Goal: Information Seeking & Learning: Learn about a topic

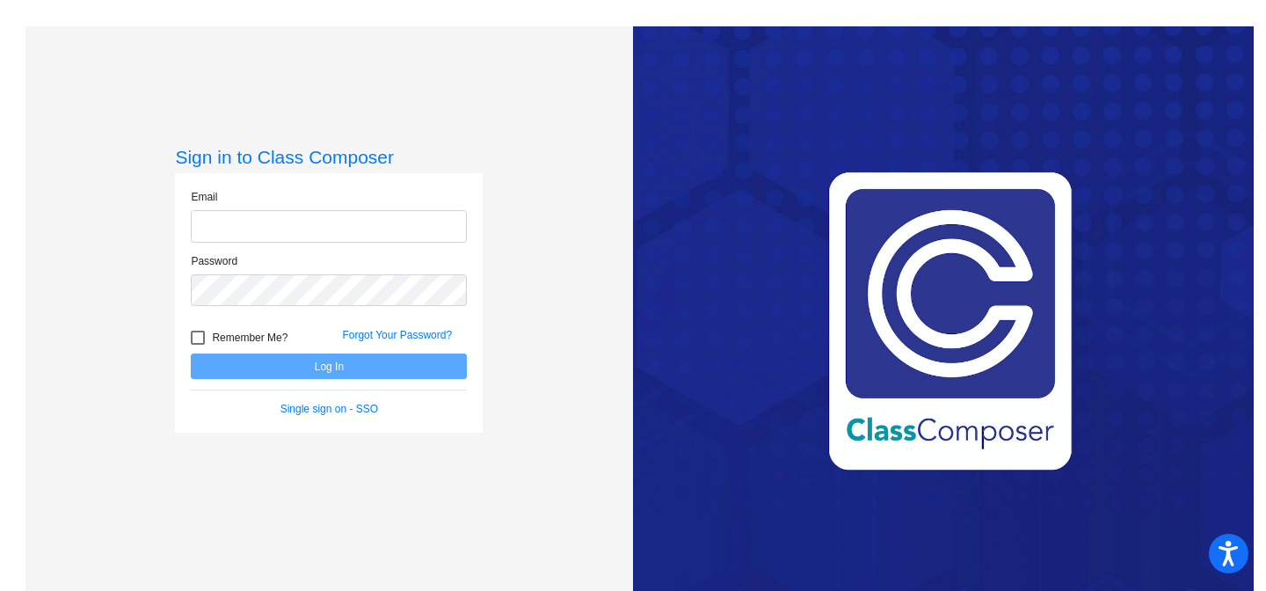
type input "[EMAIL_ADDRESS][DOMAIN_NAME]"
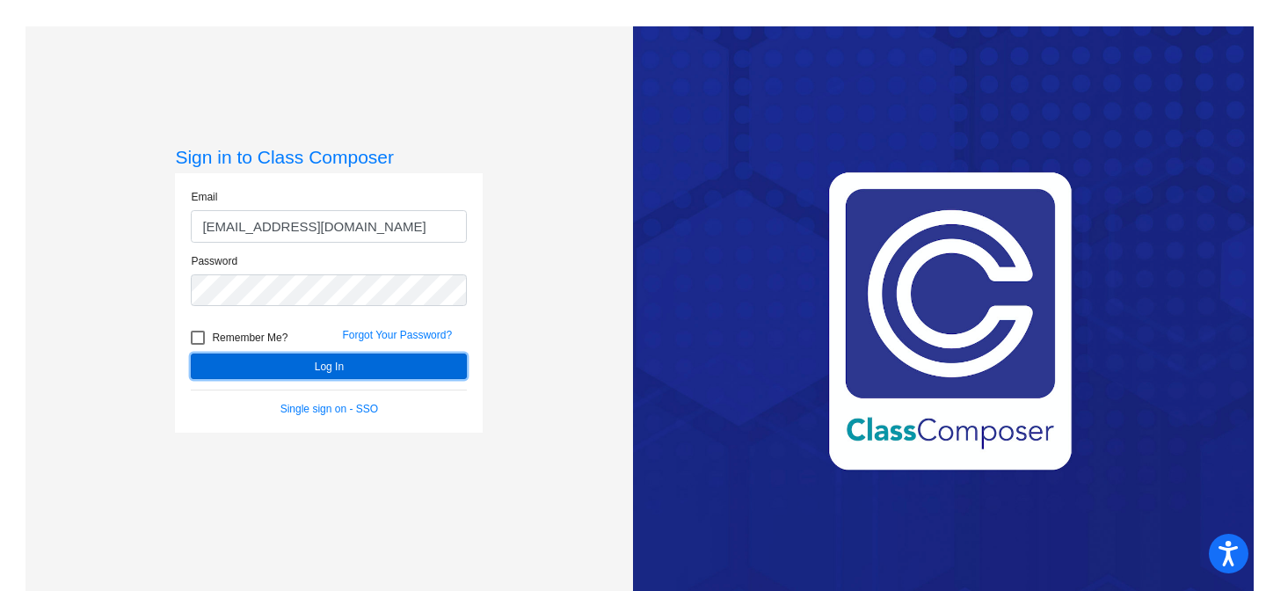
click at [371, 362] on button "Log In" at bounding box center [329, 367] width 276 height 26
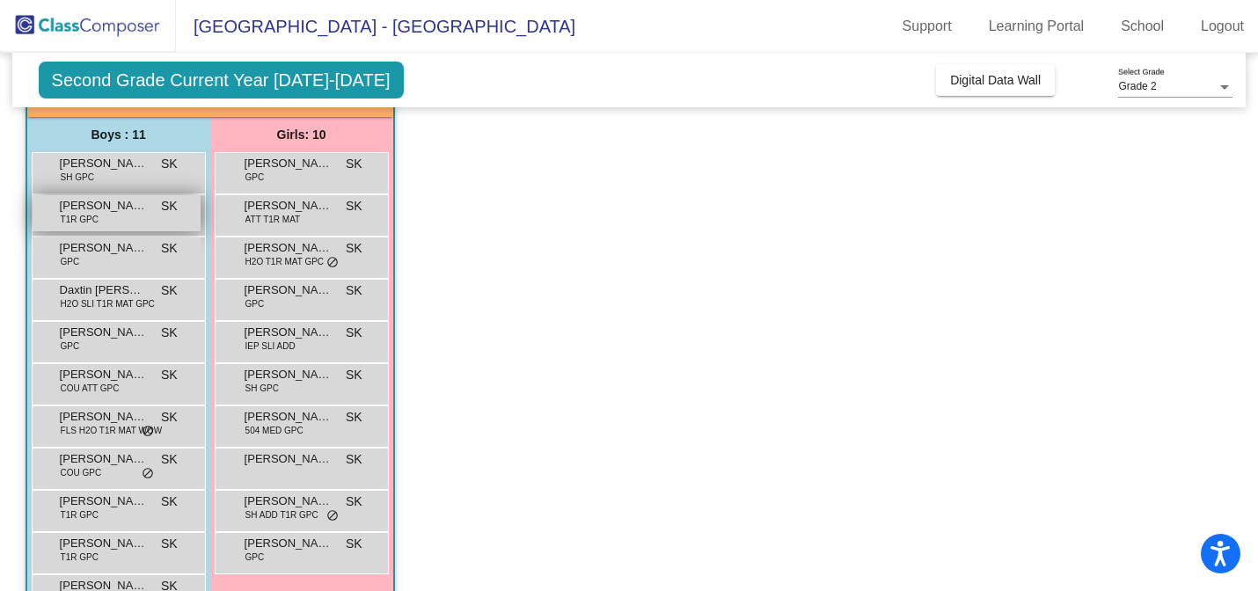
scroll to position [125, 0]
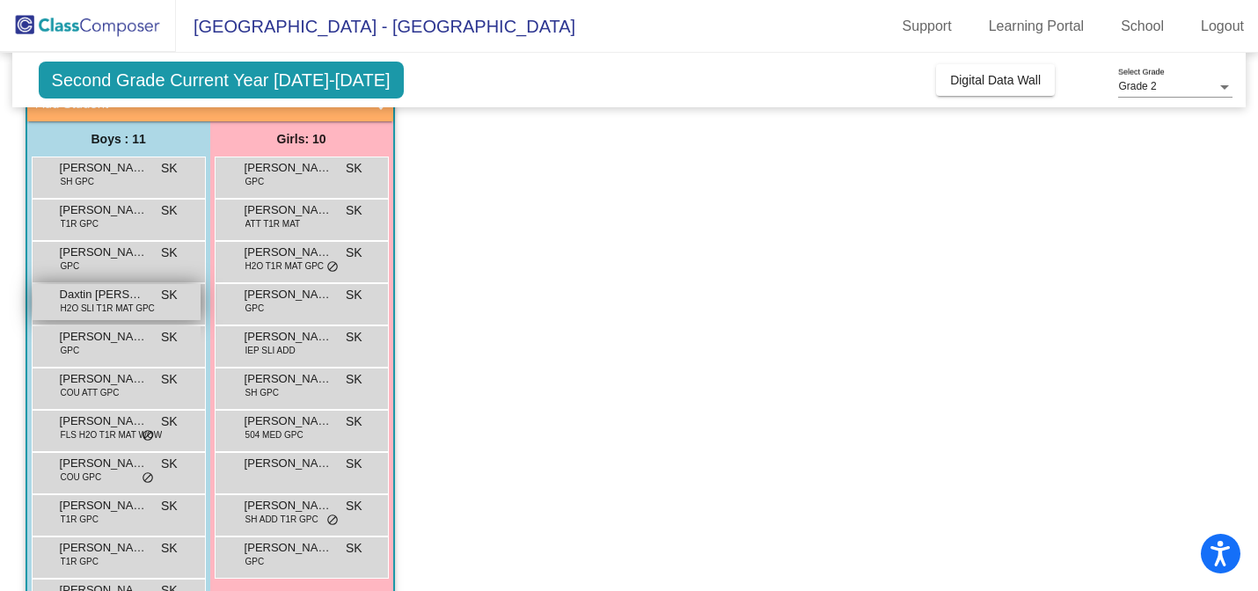
click at [151, 309] on span "H2O SLI T1R MAT GPC" at bounding box center [108, 308] width 94 height 13
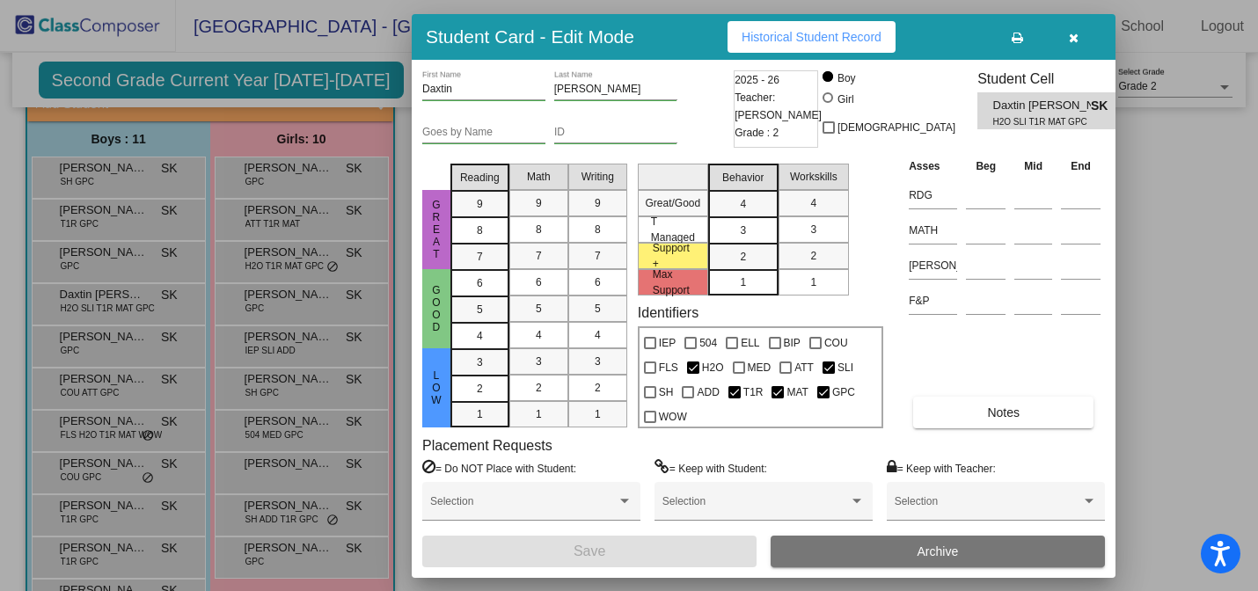
click at [1073, 37] on icon "button" at bounding box center [1074, 38] width 10 height 12
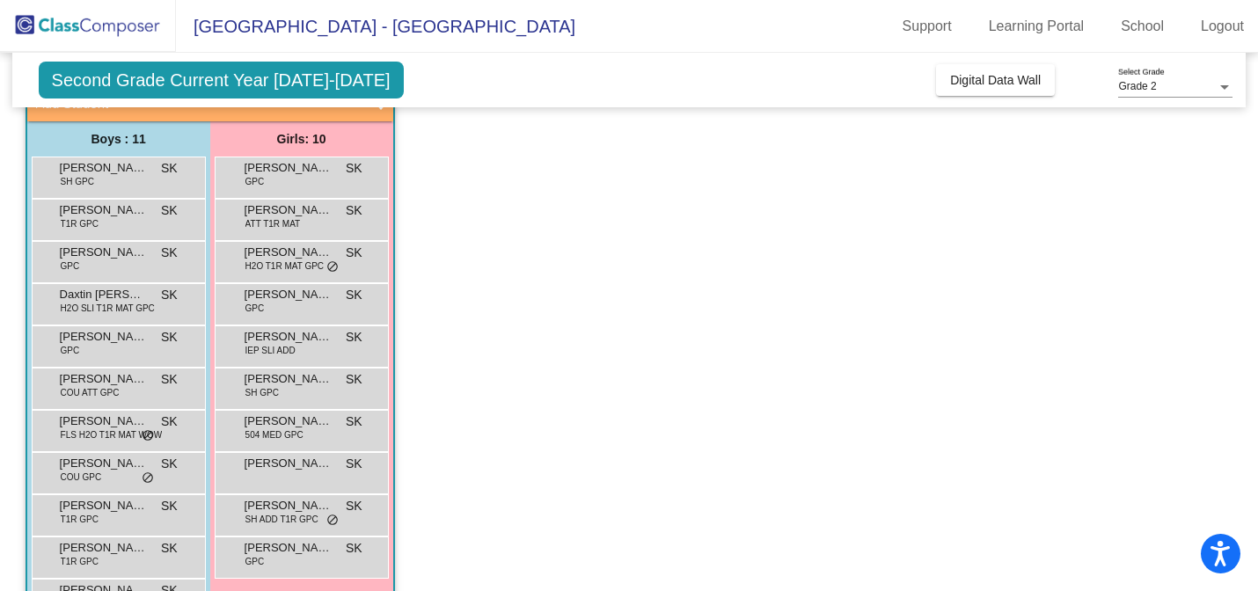
scroll to position [0, 0]
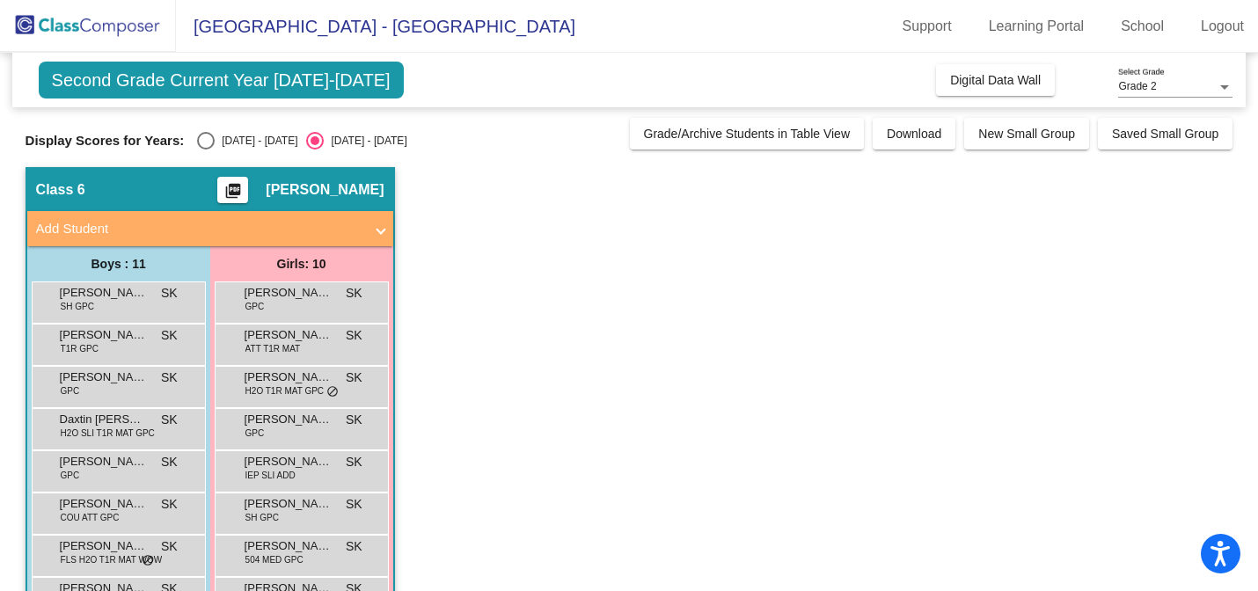
click at [202, 137] on div "Select an option" at bounding box center [206, 141] width 18 height 18
click at [205, 150] on input "[DATE] - [DATE]" at bounding box center [205, 150] width 1 height 1
radio input "true"
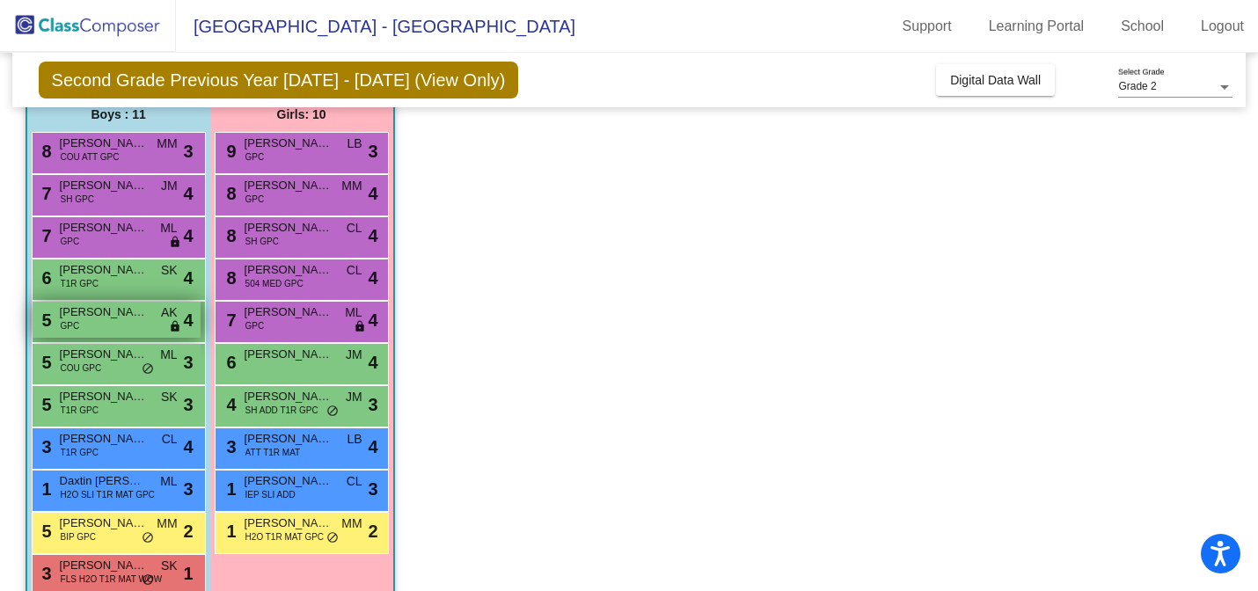
scroll to position [151, 0]
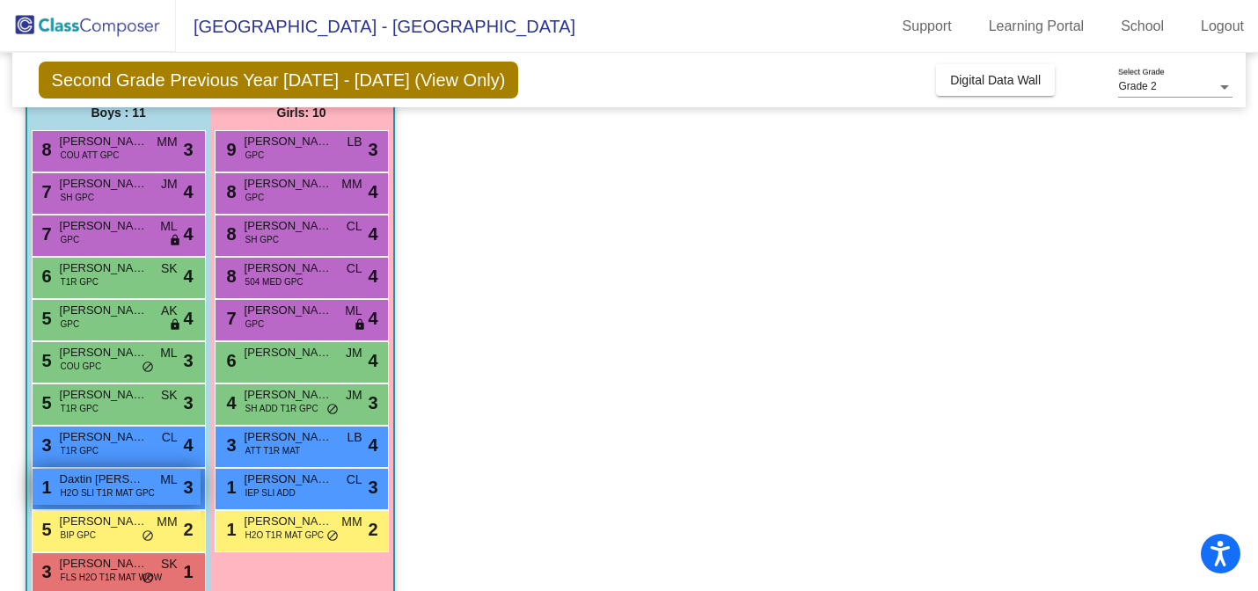
click at [153, 498] on div "1 Daxtin [PERSON_NAME] H2O SLI T1R MAT GPC ML lock do_not_disturb_alt 3" at bounding box center [117, 487] width 168 height 36
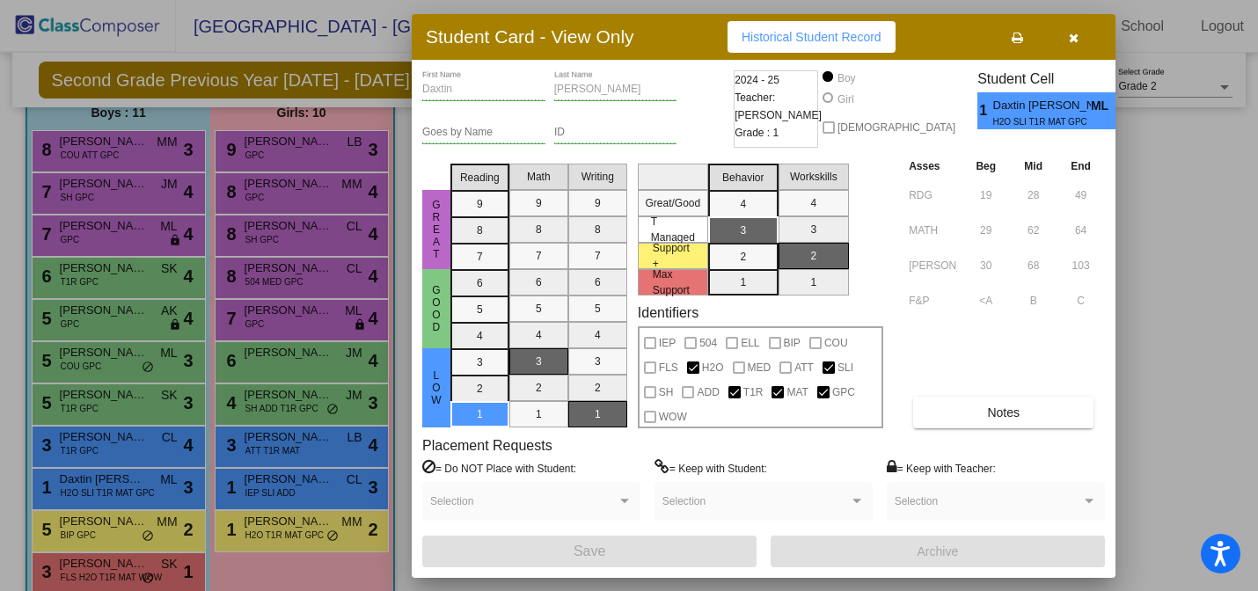
click at [1078, 40] on button "button" at bounding box center [1073, 37] width 56 height 32
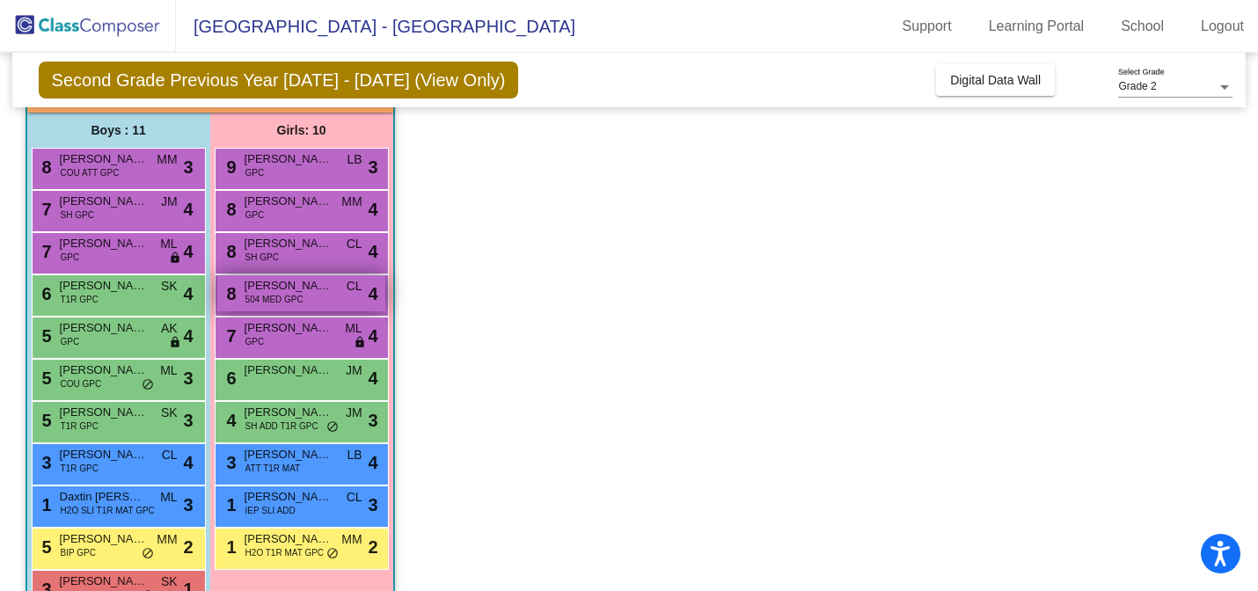
scroll to position [139, 0]
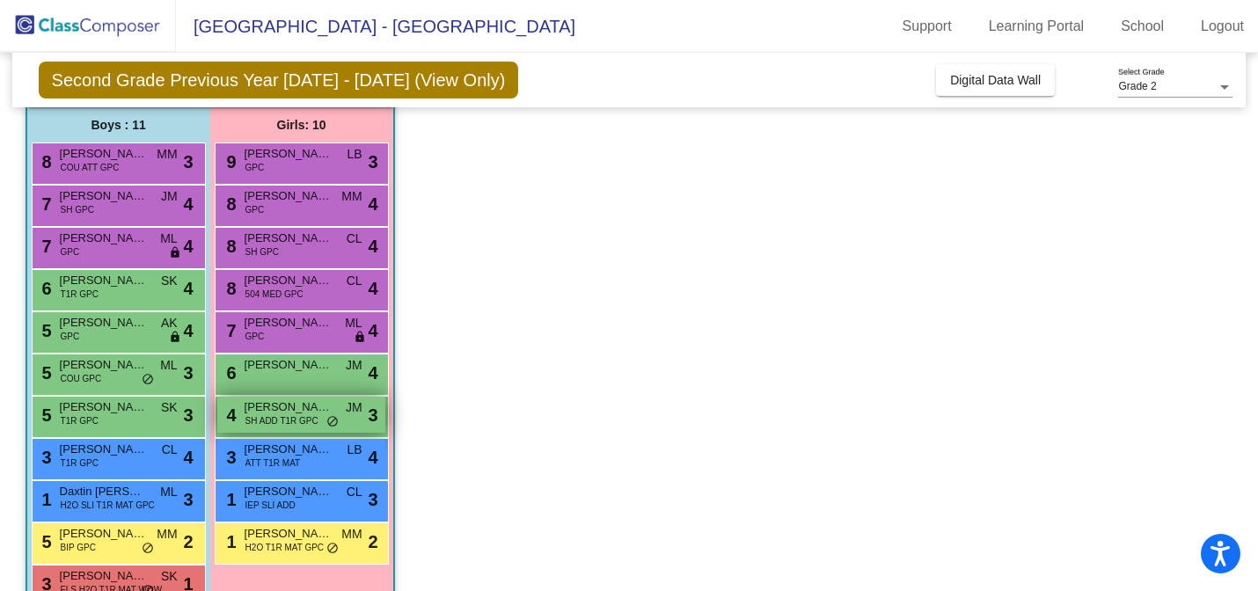
click at [290, 428] on div "4 [PERSON_NAME] SH ADD T1R GPC JM lock do_not_disturb_alt 3" at bounding box center [301, 415] width 168 height 36
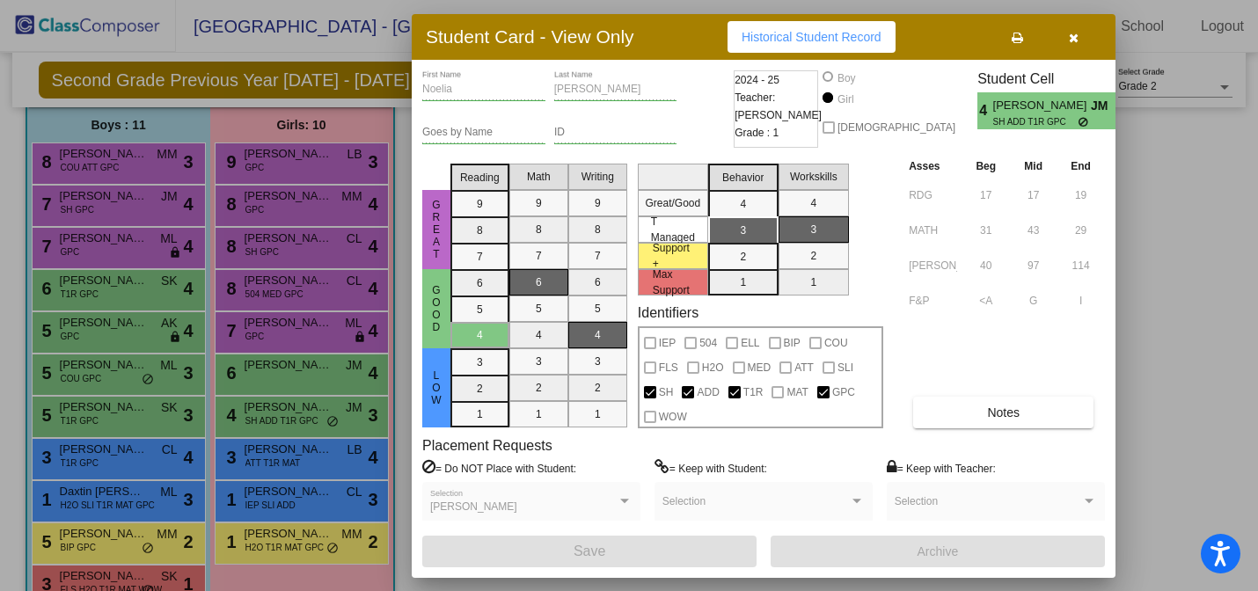
click at [1075, 33] on icon "button" at bounding box center [1074, 38] width 10 height 12
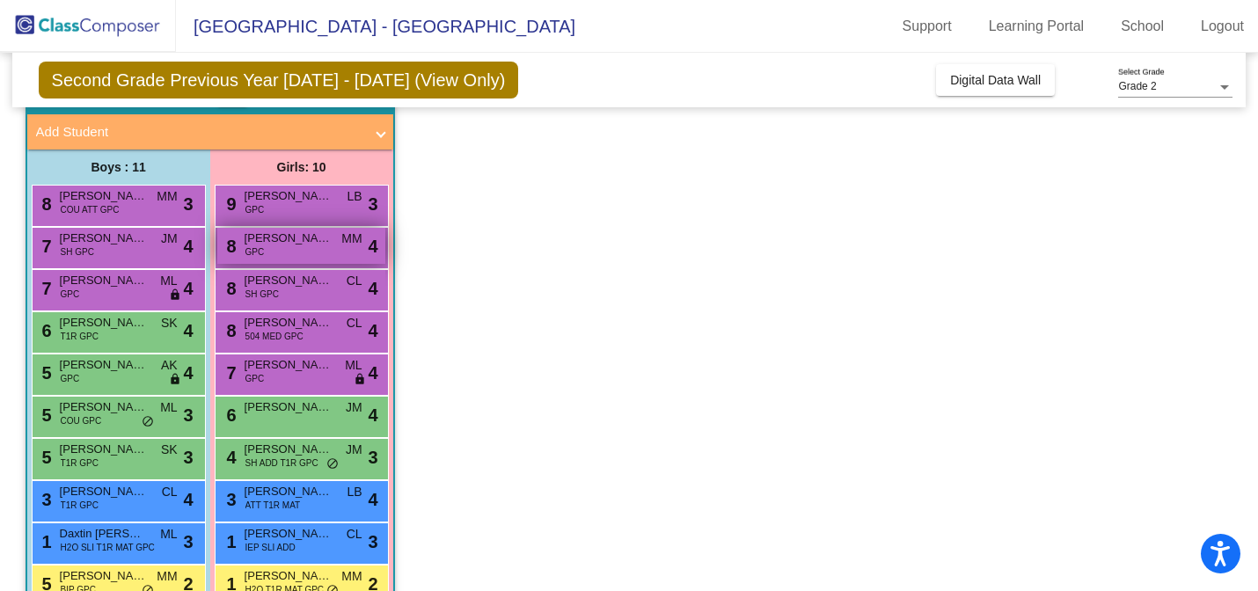
scroll to position [99, 0]
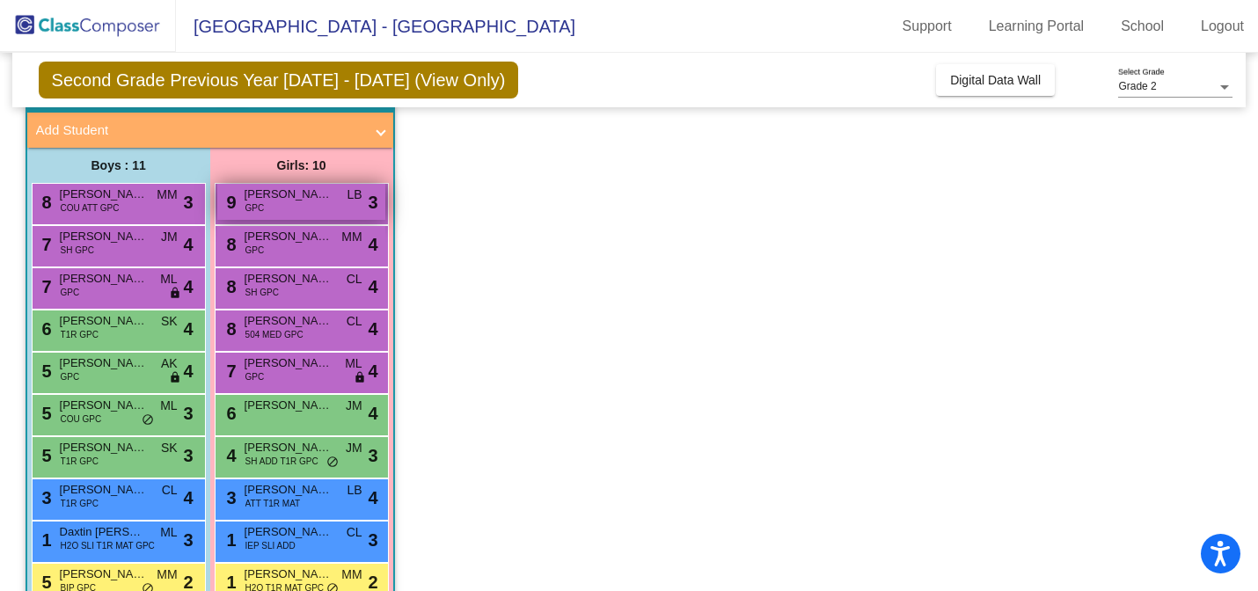
click at [305, 205] on div "9 [PERSON_NAME] GPC LB lock do_not_disturb_alt 3" at bounding box center [301, 202] width 168 height 36
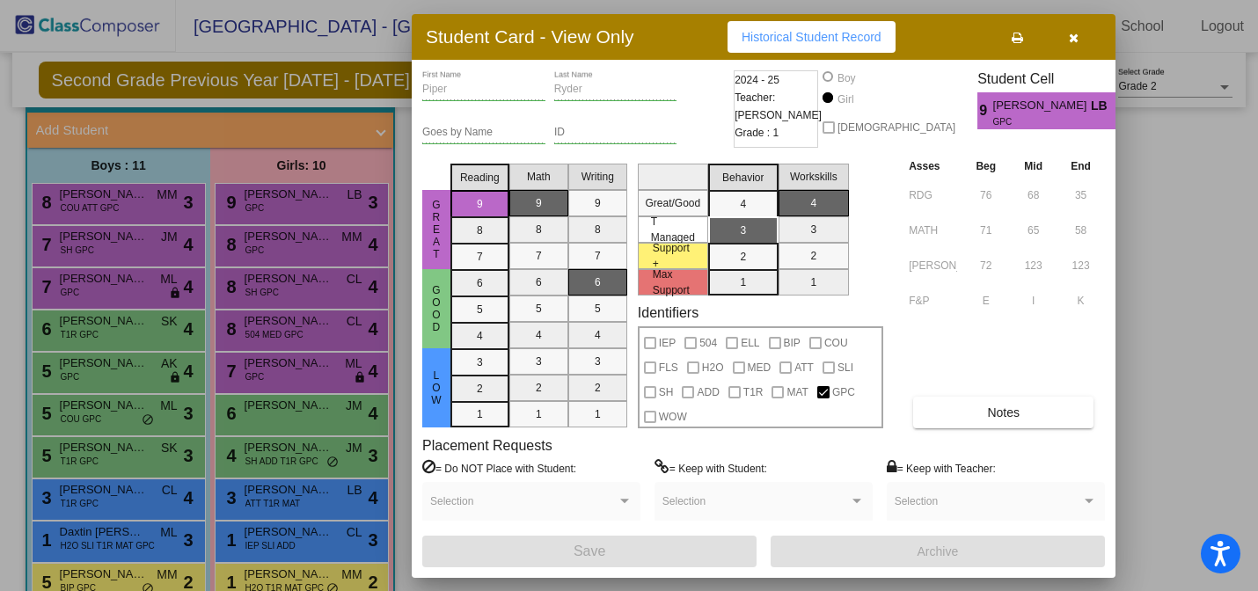
click at [1072, 37] on icon "button" at bounding box center [1074, 38] width 10 height 12
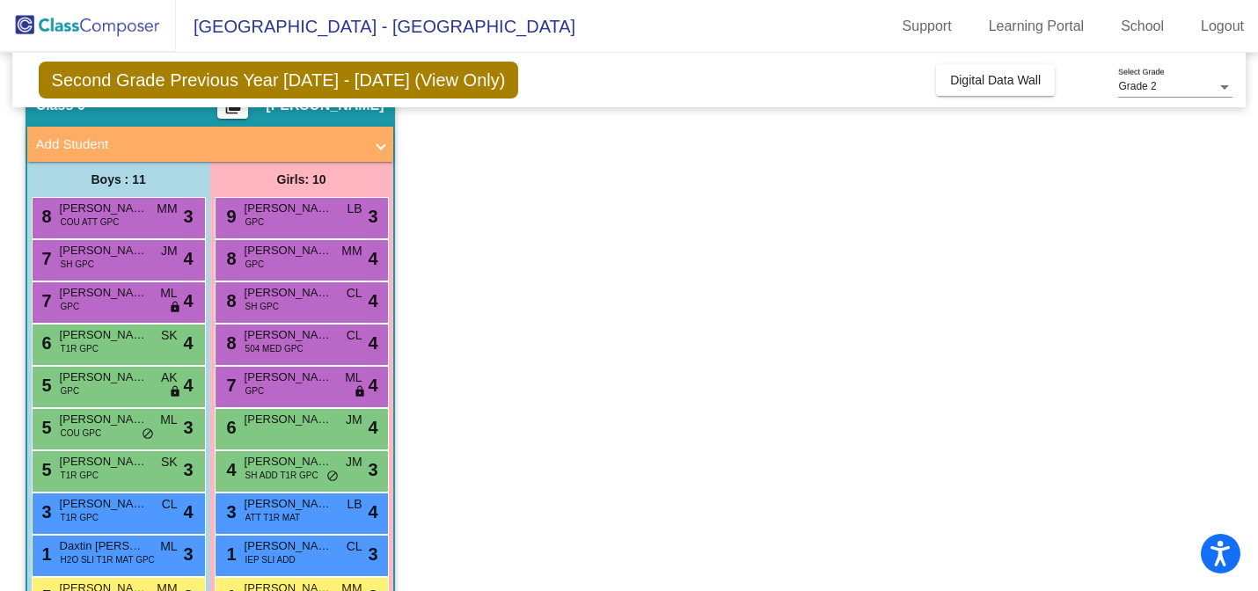
scroll to position [100, 0]
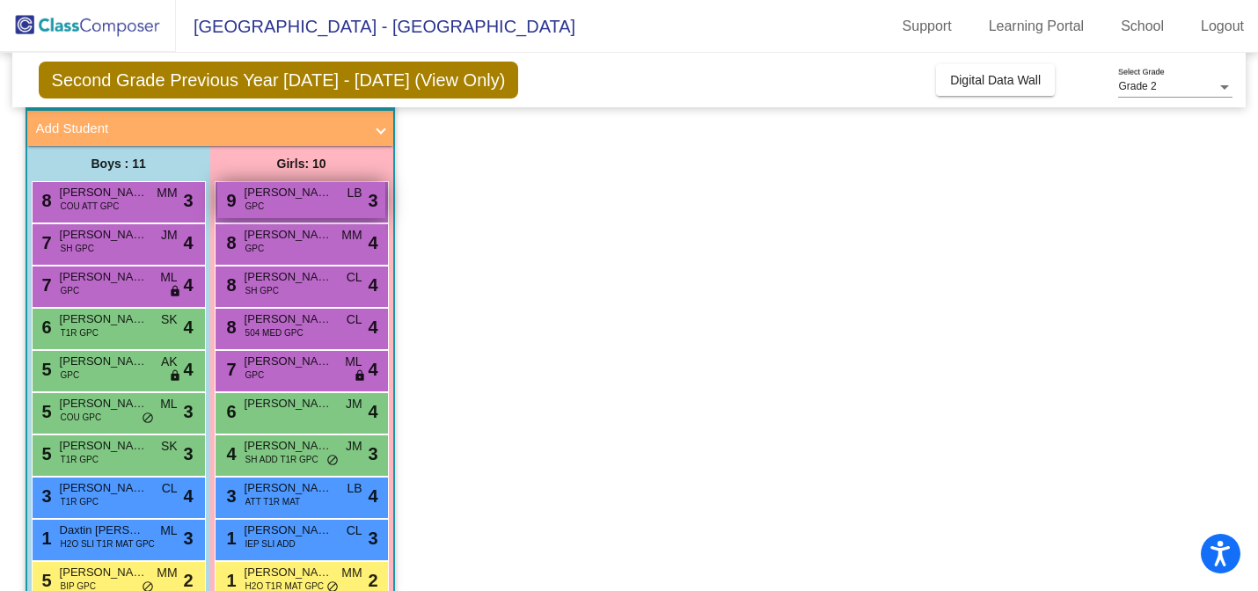
click at [330, 204] on div "9 [PERSON_NAME] GPC LB lock do_not_disturb_alt 3" at bounding box center [301, 200] width 168 height 36
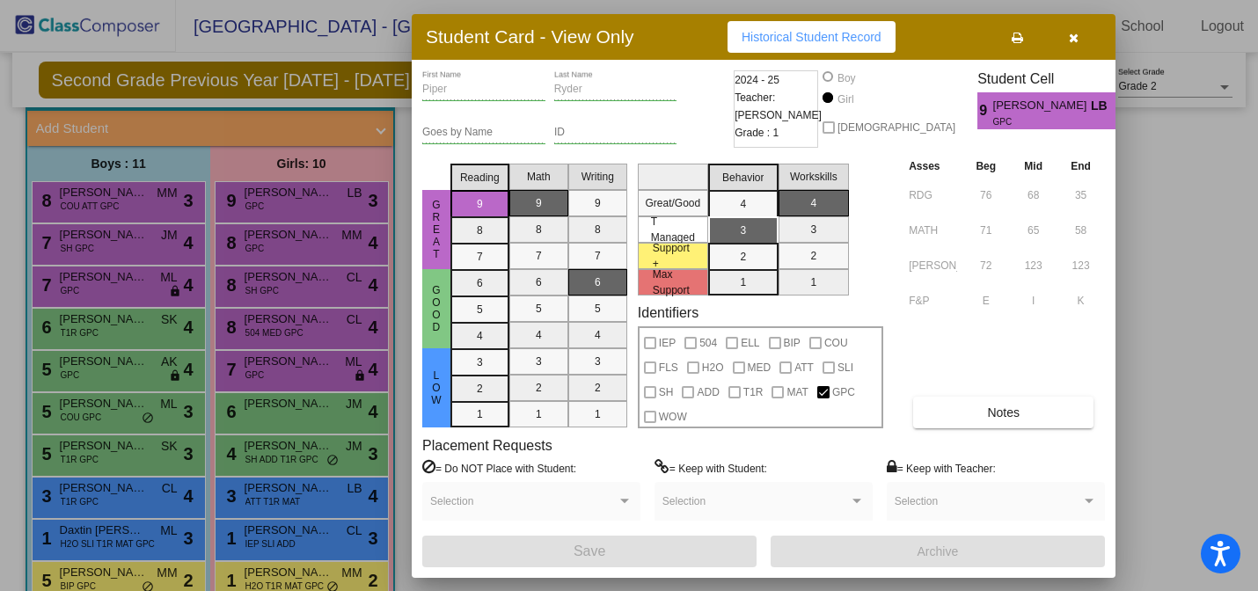
click at [1069, 37] on icon "button" at bounding box center [1074, 38] width 10 height 12
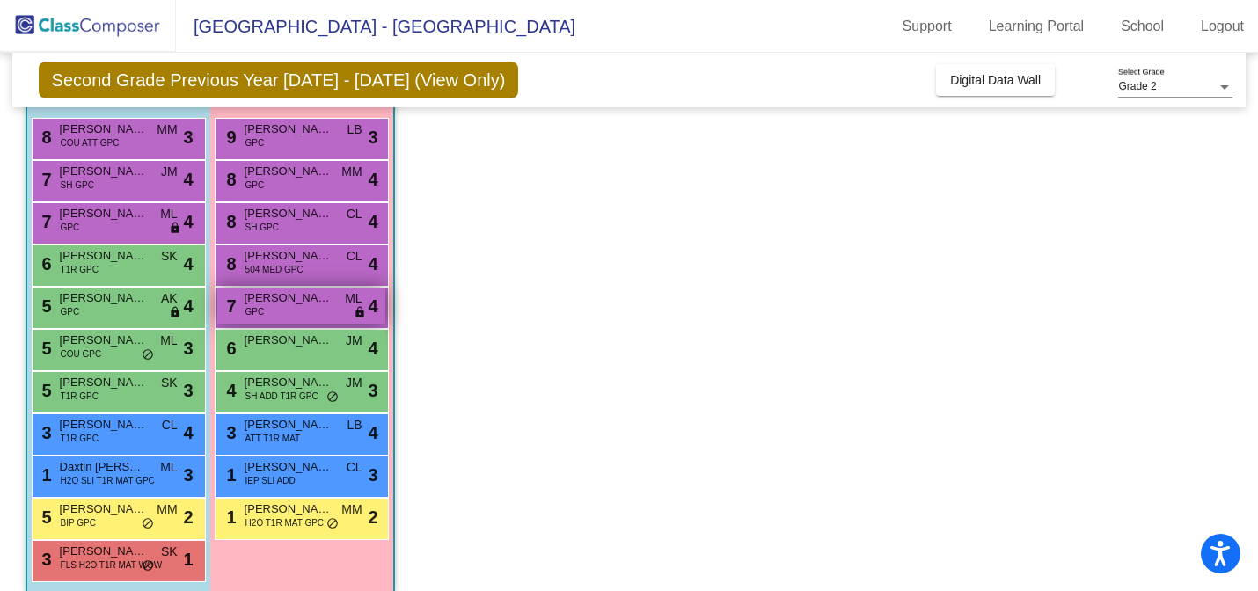
scroll to position [166, 0]
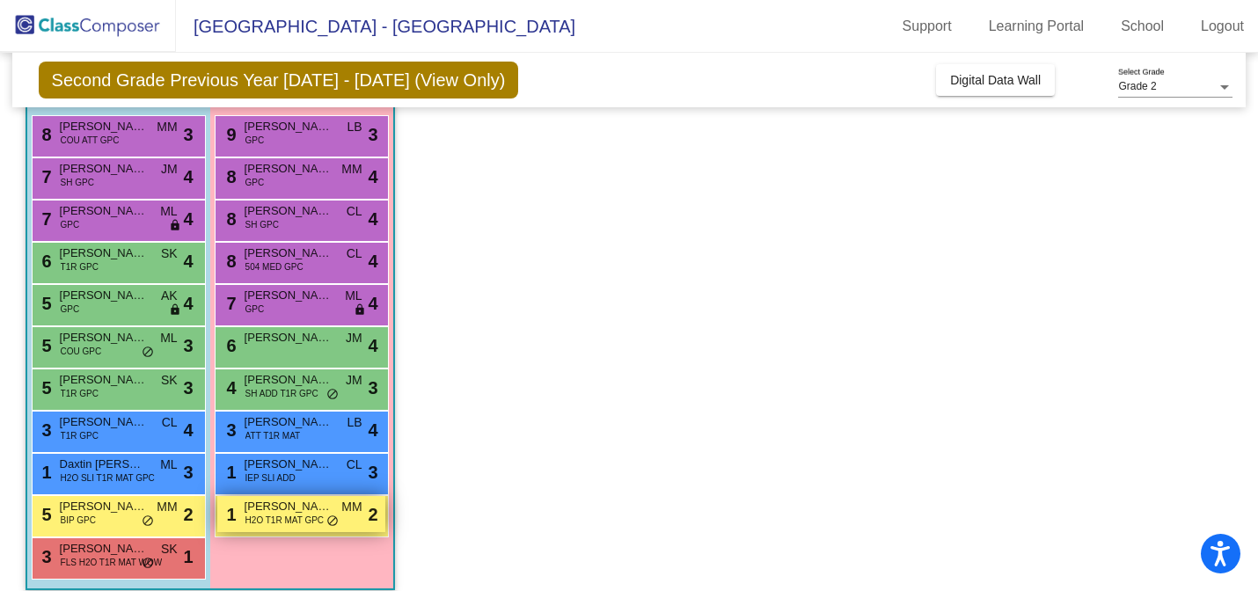
click at [304, 520] on span "H2O T1R MAT GPC" at bounding box center [284, 520] width 78 height 13
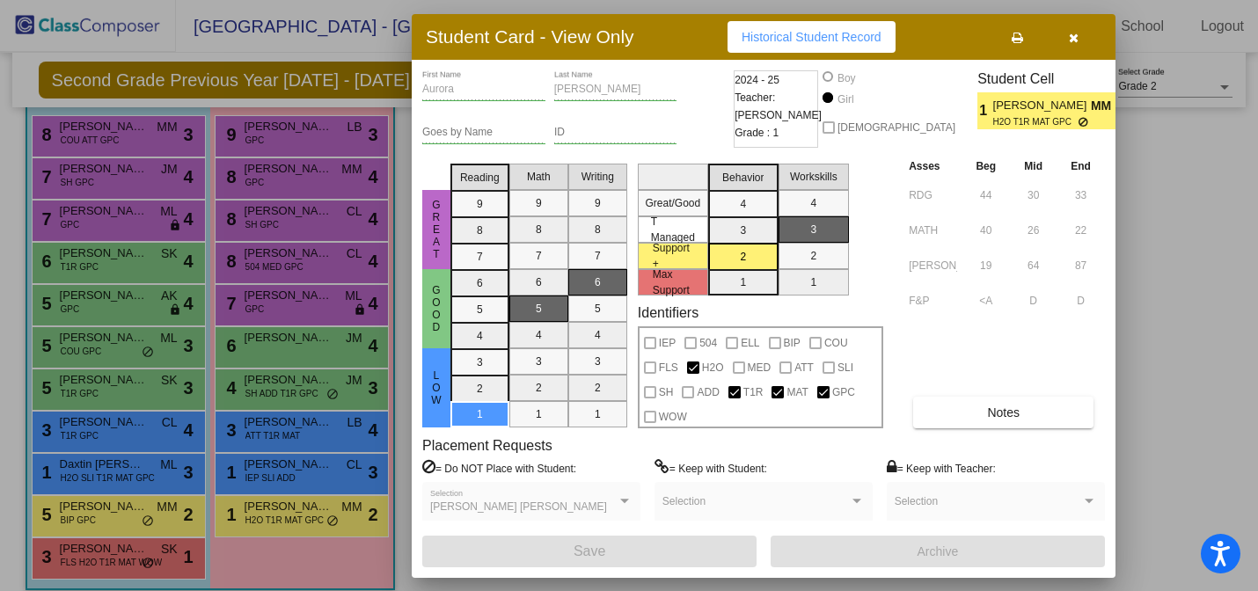
click at [1074, 38] on icon "button" at bounding box center [1074, 38] width 10 height 12
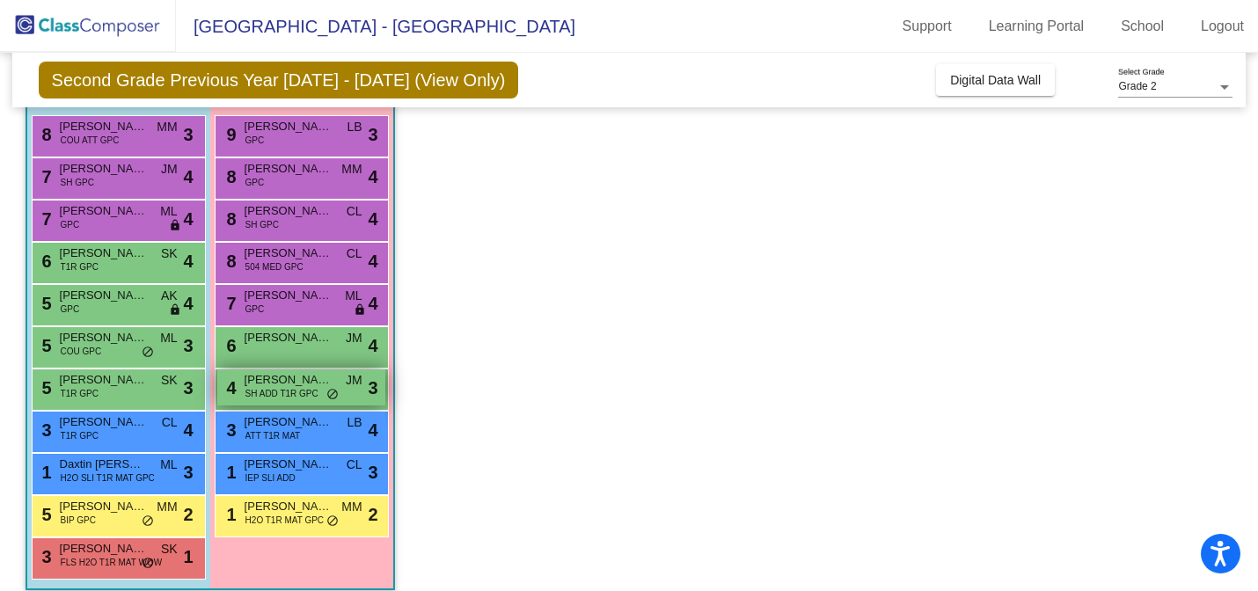
click at [315, 389] on span "SH ADD T1R GPC" at bounding box center [281, 393] width 73 height 13
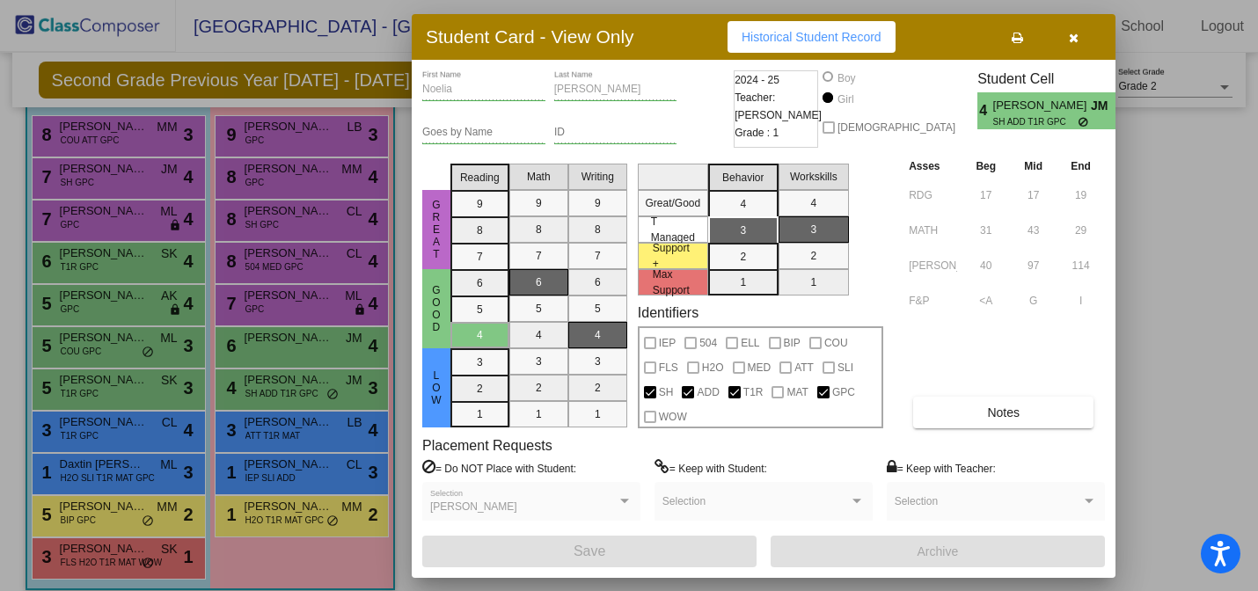
click at [1071, 32] on icon "button" at bounding box center [1074, 38] width 10 height 12
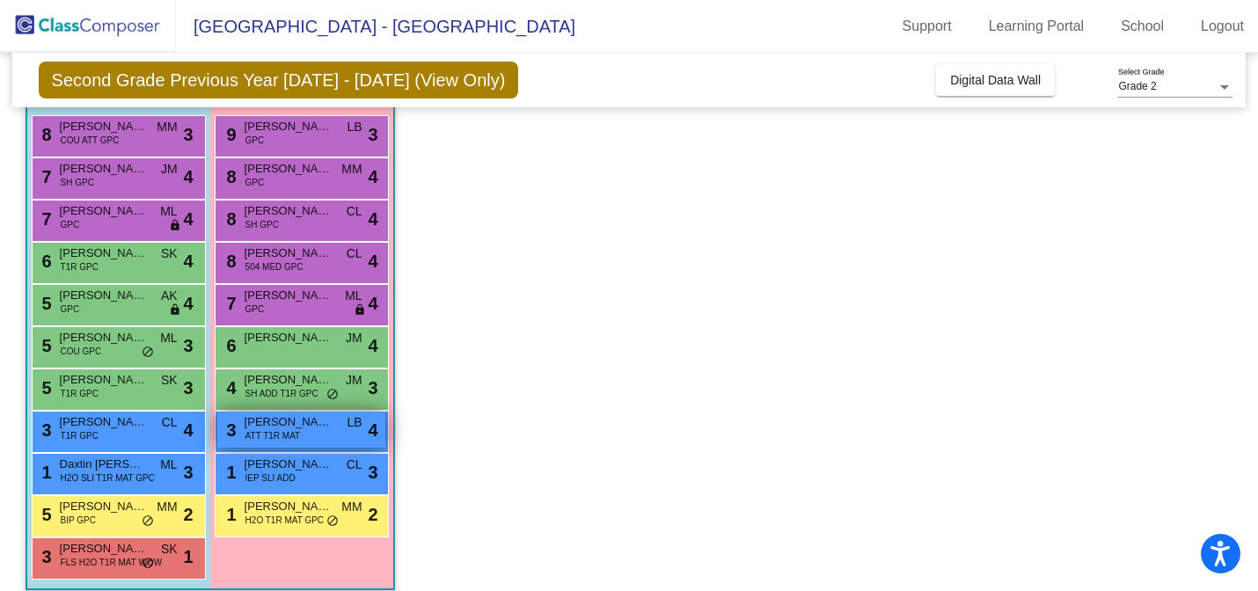
click at [317, 435] on div "3 [PERSON_NAME] ATT T1R MAT LB lock do_not_disturb_alt 4" at bounding box center [301, 430] width 168 height 36
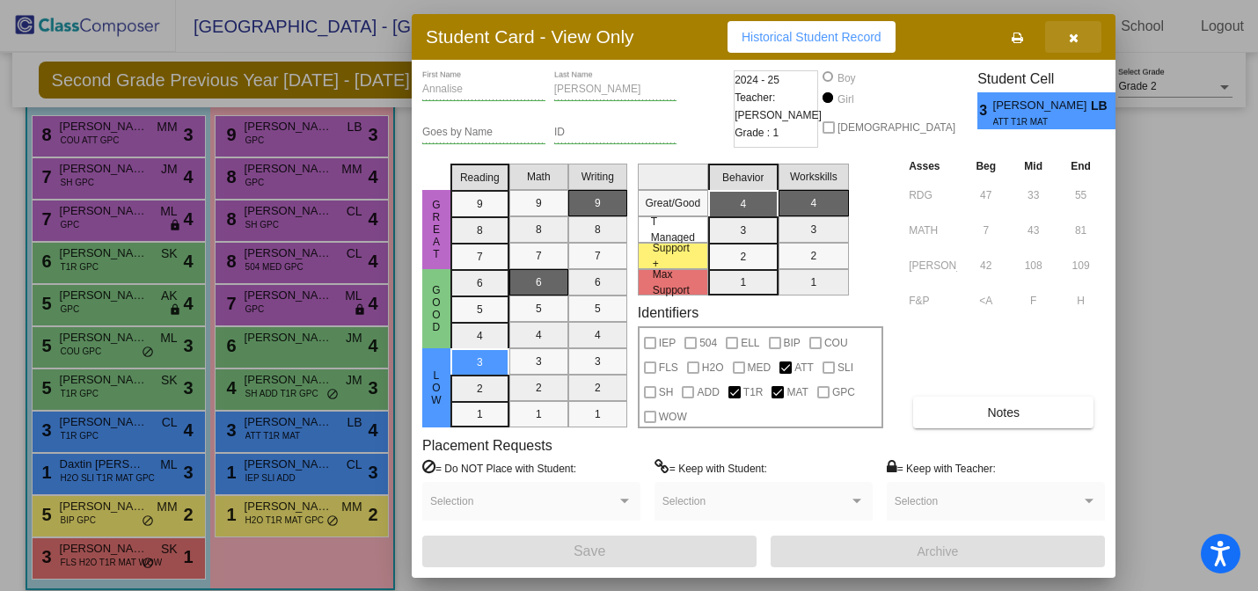
click at [1073, 33] on icon "button" at bounding box center [1074, 38] width 10 height 12
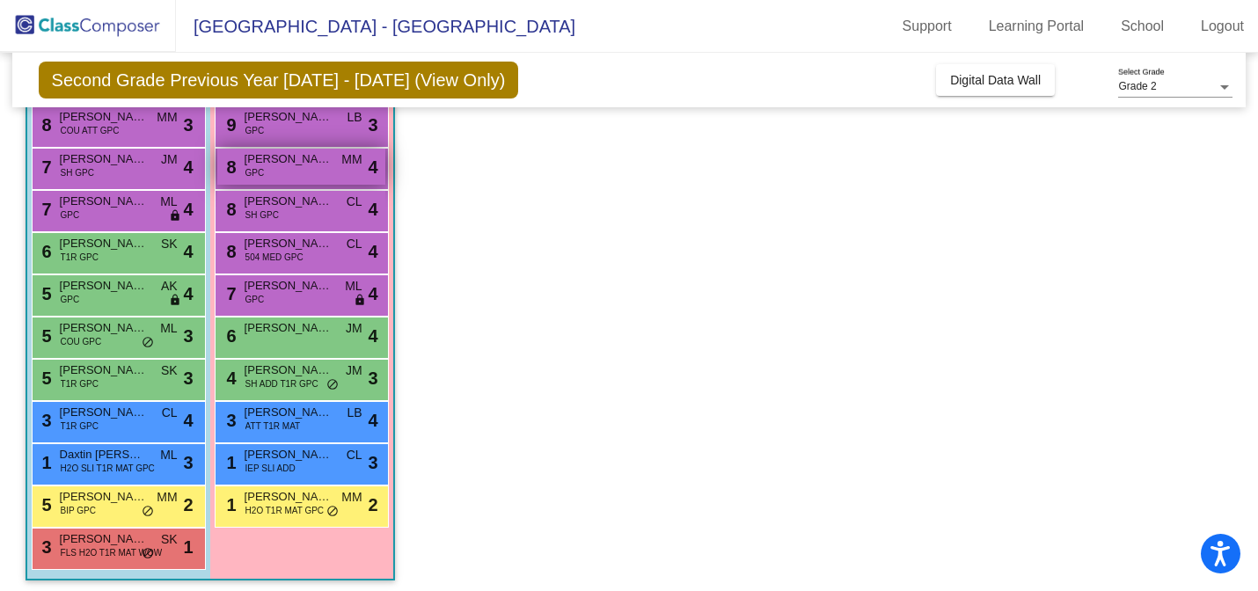
scroll to position [183, 0]
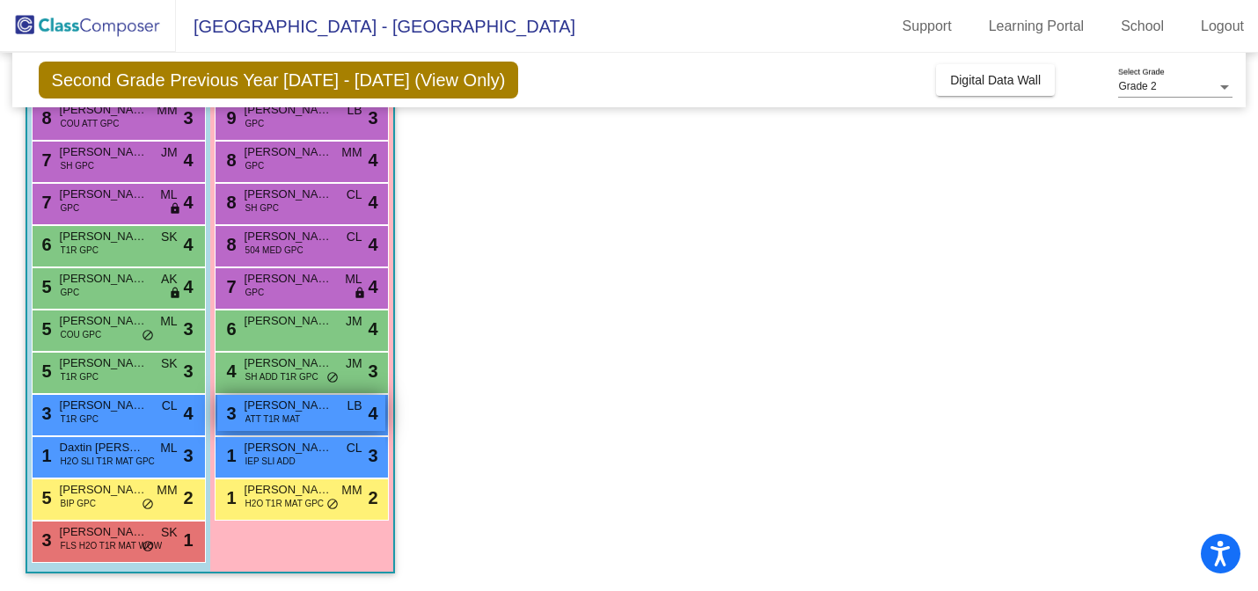
click at [330, 417] on div "3 [PERSON_NAME] ATT T1R MAT LB lock do_not_disturb_alt 4" at bounding box center [301, 413] width 168 height 36
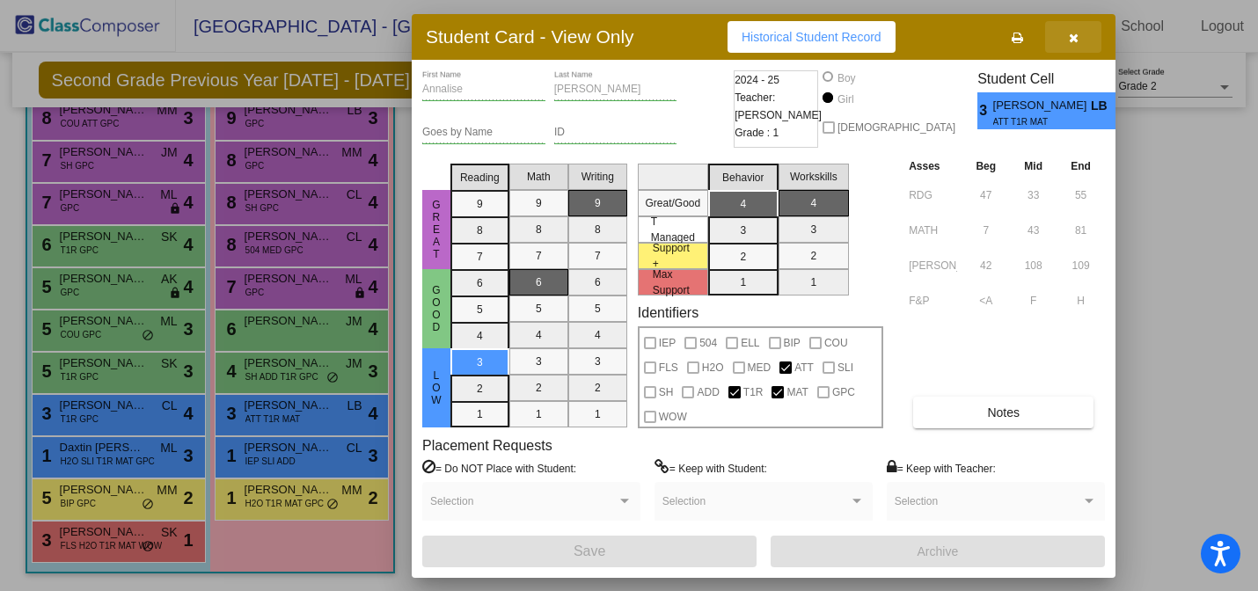
click at [1072, 33] on icon "button" at bounding box center [1074, 38] width 10 height 12
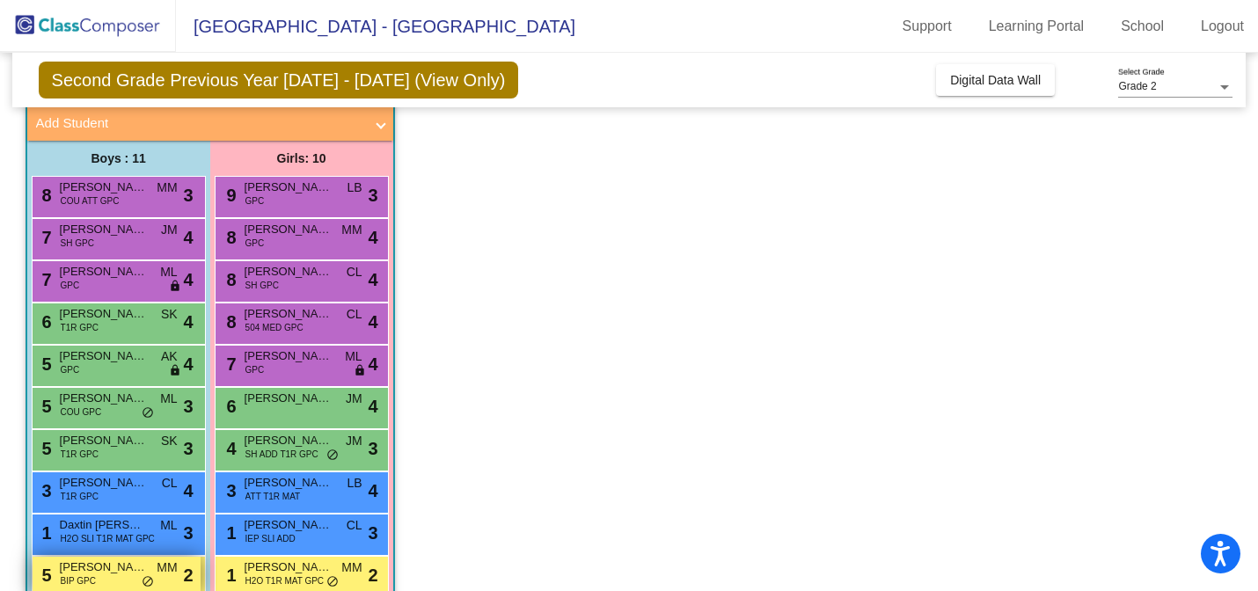
scroll to position [0, 0]
